Goal: Task Accomplishment & Management: Use online tool/utility

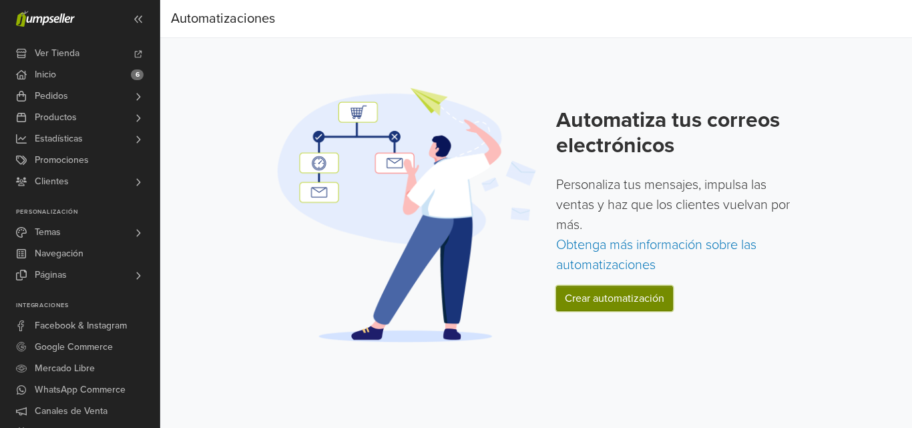
click at [622, 300] on link "Crear automatización" at bounding box center [614, 298] width 117 height 25
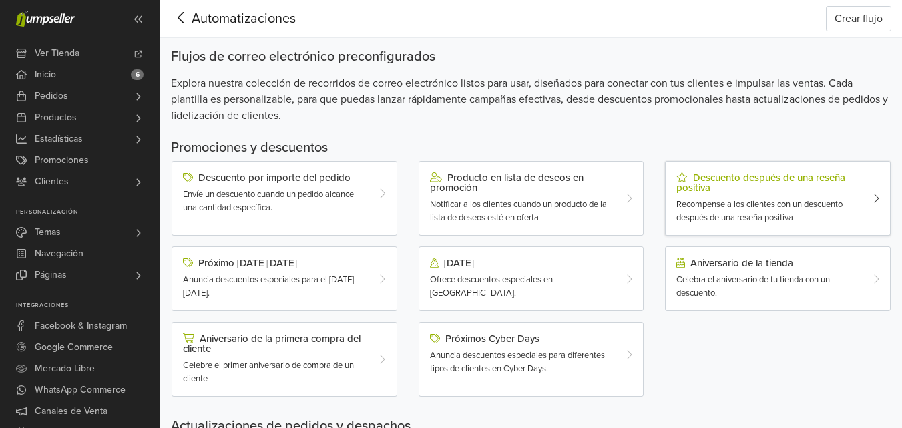
click at [723, 186] on div "Descuento después de una reseña positiva" at bounding box center [769, 182] width 184 height 21
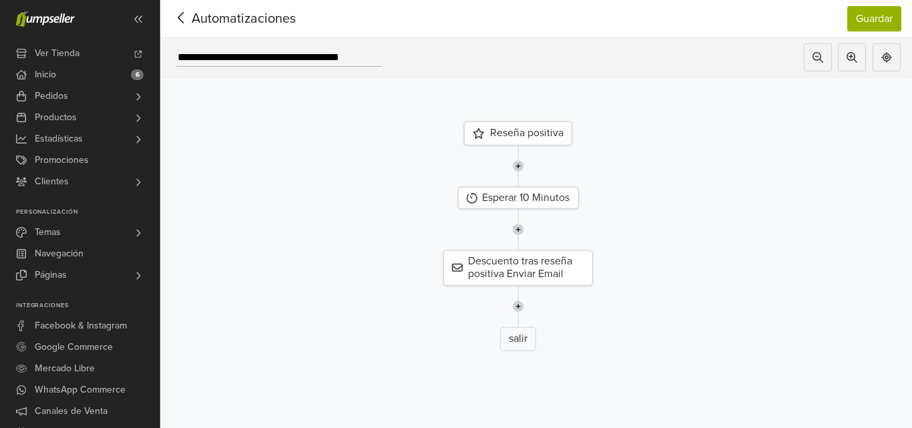
click at [538, 128] on div "Reseña positiva" at bounding box center [518, 134] width 108 height 24
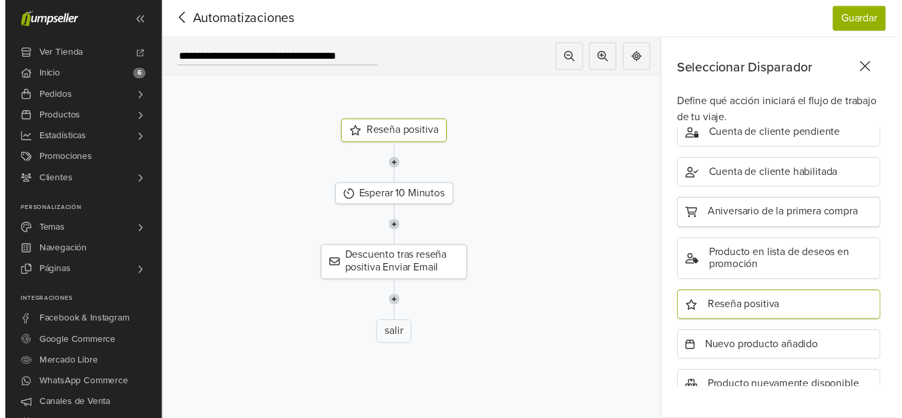
scroll to position [494, 0]
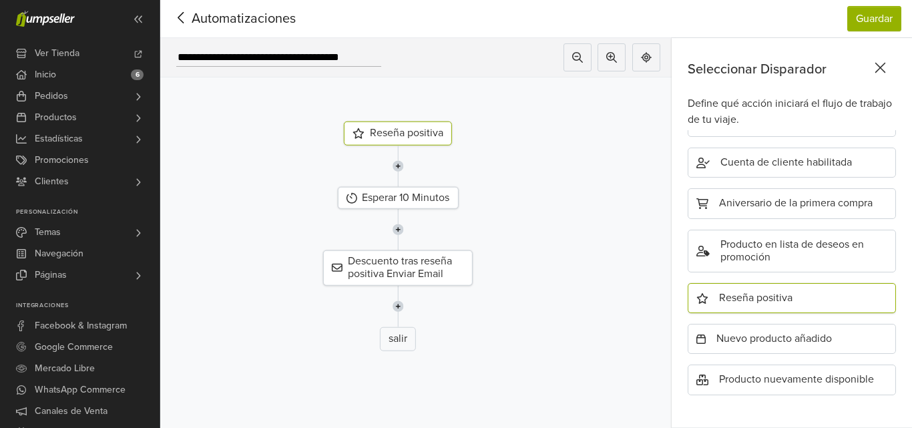
click at [392, 209] on img at bounding box center [397, 229] width 11 height 41
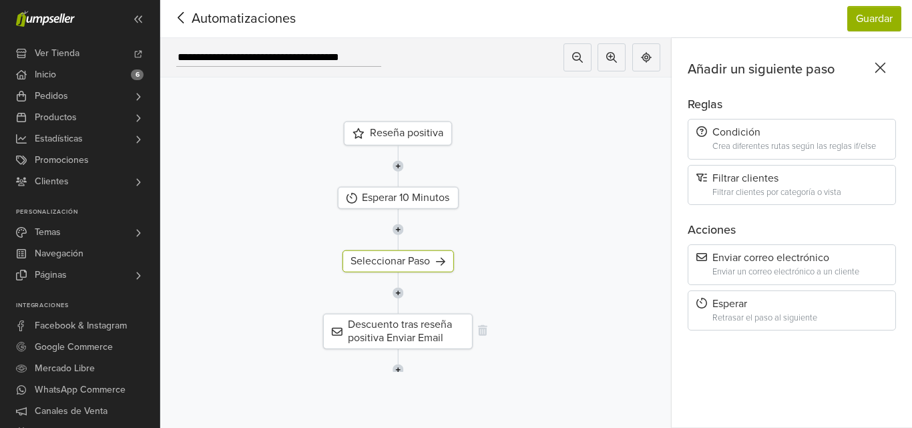
click at [395, 335] on div "Descuento tras reseña positiva Enviar Email" at bounding box center [398, 331] width 150 height 35
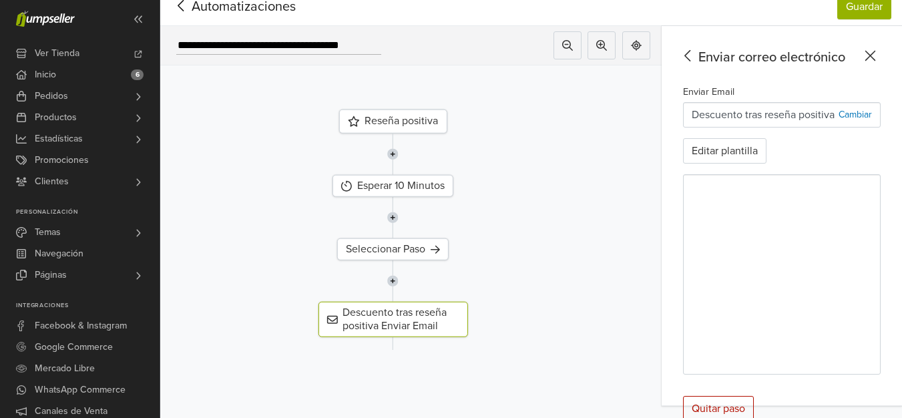
scroll to position [15, 0]
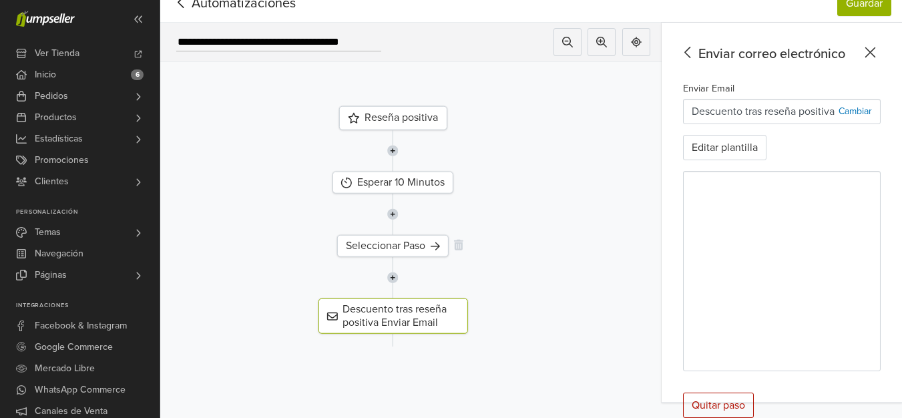
click at [395, 248] on div "Seleccionar Paso" at bounding box center [393, 246] width 112 height 22
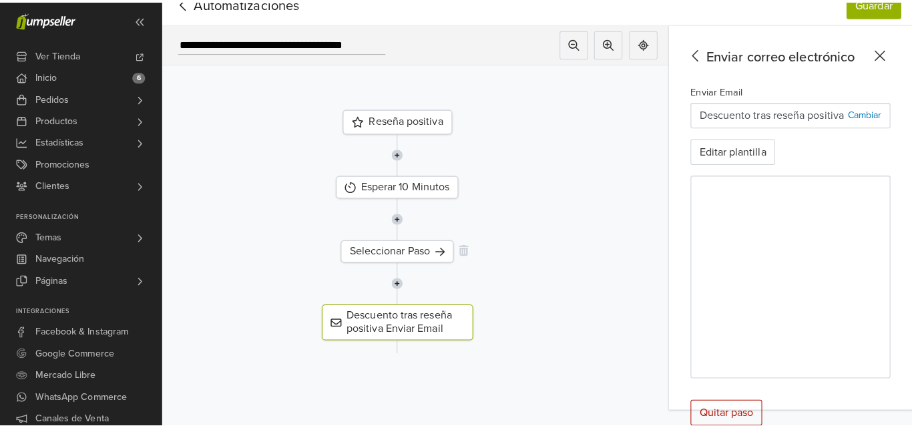
scroll to position [0, 0]
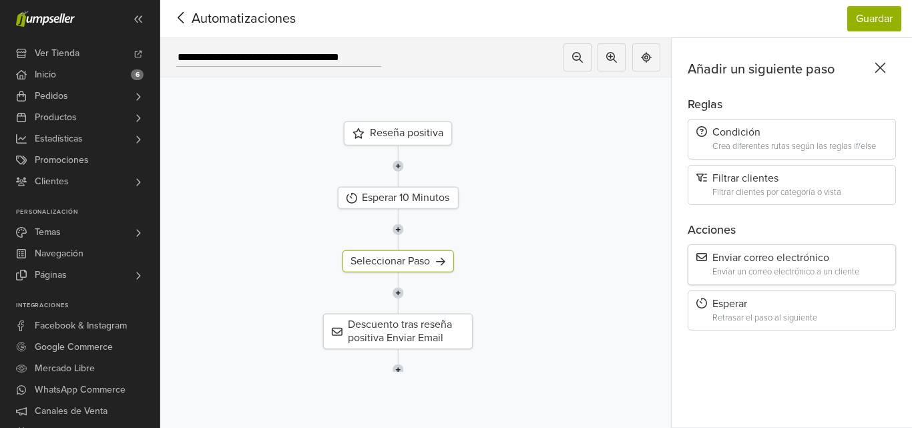
click at [770, 270] on div "Enviar un correo electrónico a un cliente" at bounding box center [800, 272] width 175 height 10
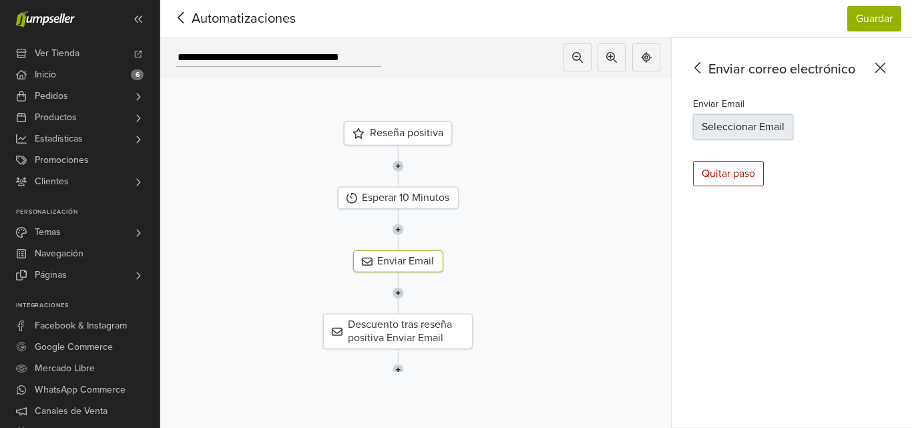
click at [753, 128] on button "Seleccionar Email" at bounding box center [743, 126] width 100 height 25
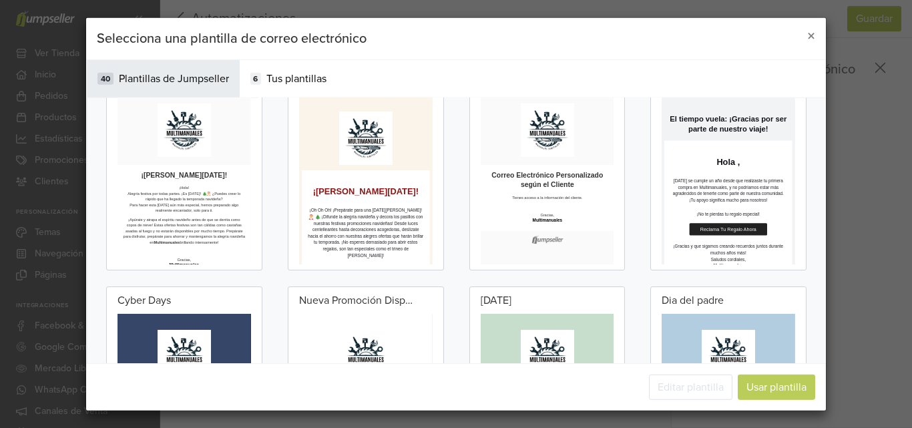
click at [709, 240] on td at bounding box center [647, 182] width 307 height 134
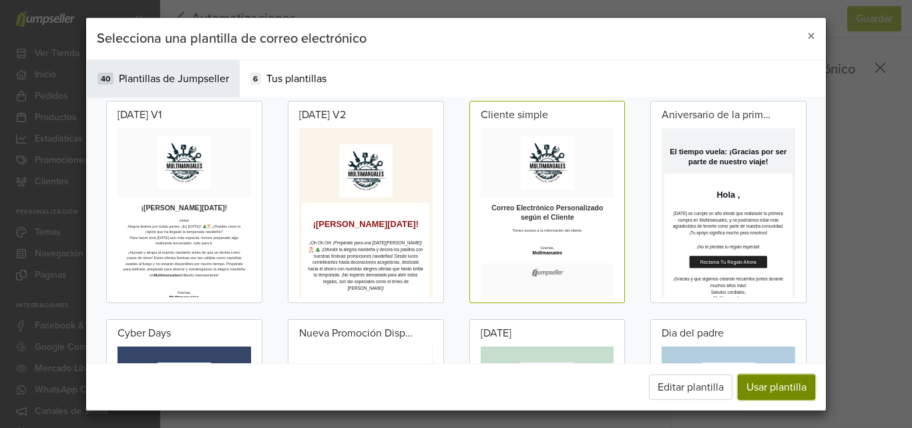
click at [769, 395] on button "Usar plantilla" at bounding box center [776, 387] width 77 height 25
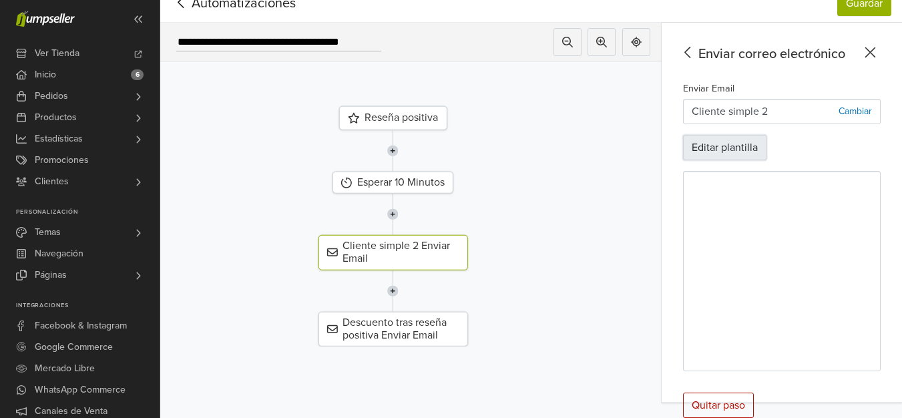
click at [750, 146] on button "Editar plantilla" at bounding box center [724, 147] width 83 height 25
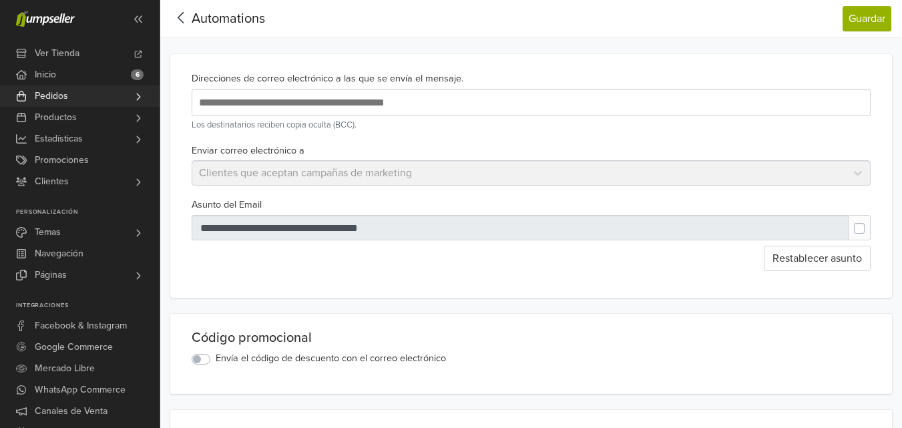
click at [67, 102] on span "Pedidos" at bounding box center [51, 95] width 33 height 21
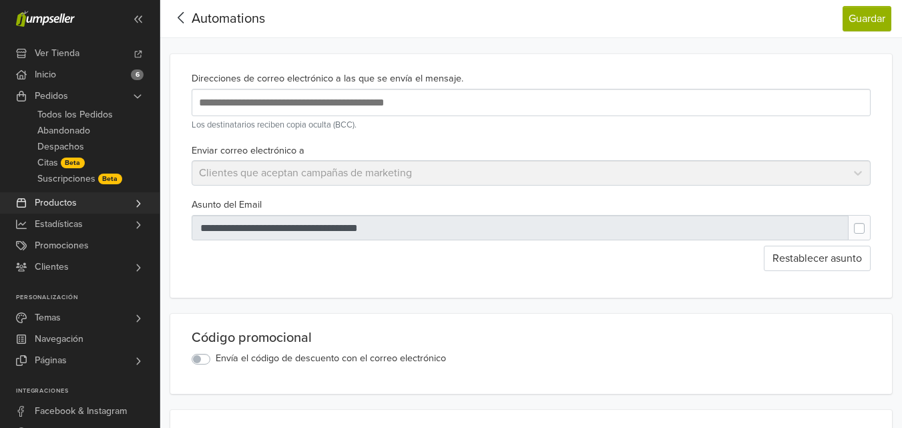
click at [75, 208] on span "Productos" at bounding box center [56, 202] width 42 height 21
